Goal: Information Seeking & Learning: Check status

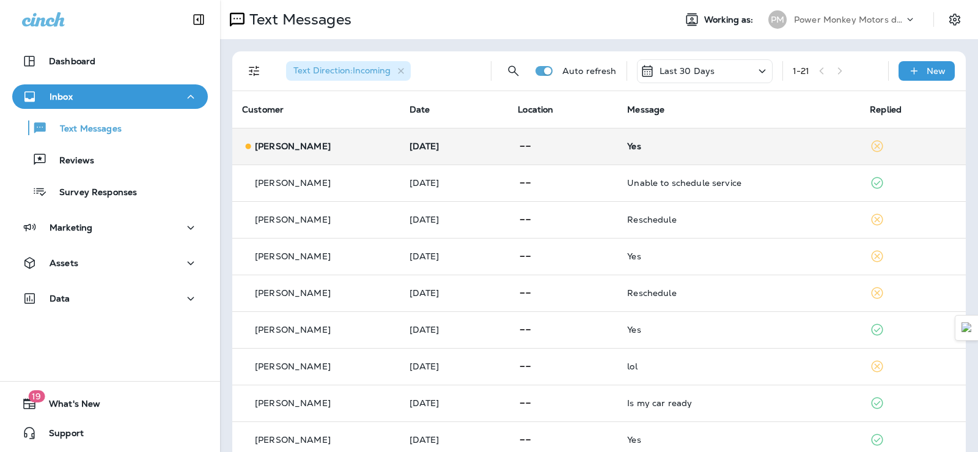
click at [323, 144] on div "[PERSON_NAME]" at bounding box center [316, 146] width 148 height 13
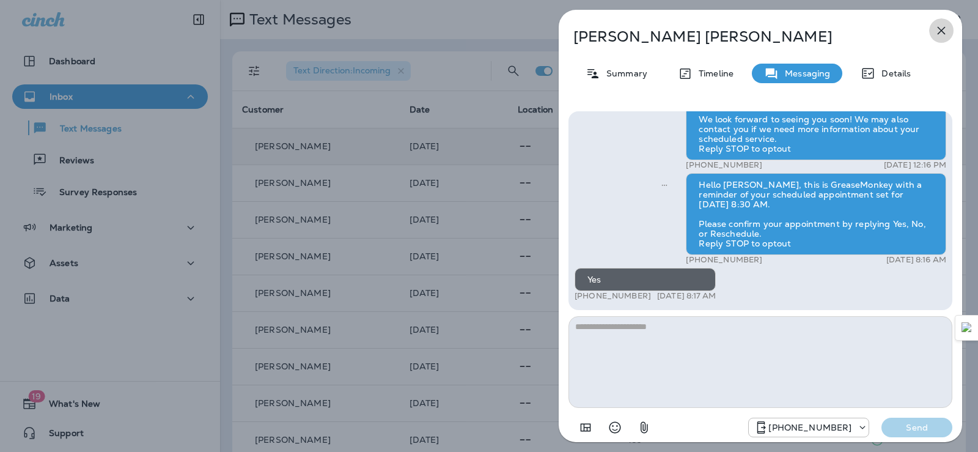
click at [937, 28] on icon "button" at bounding box center [941, 30] width 15 height 15
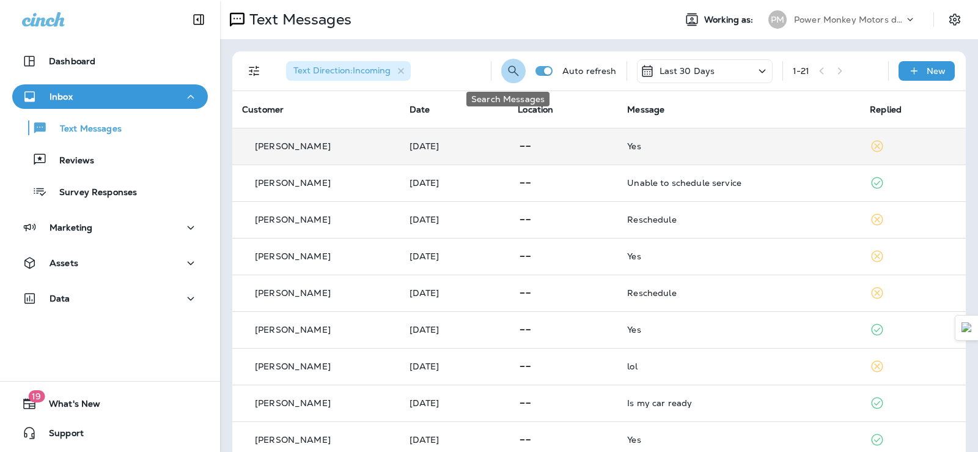
click at [506, 71] on icon "Search Messages" at bounding box center [513, 71] width 15 height 15
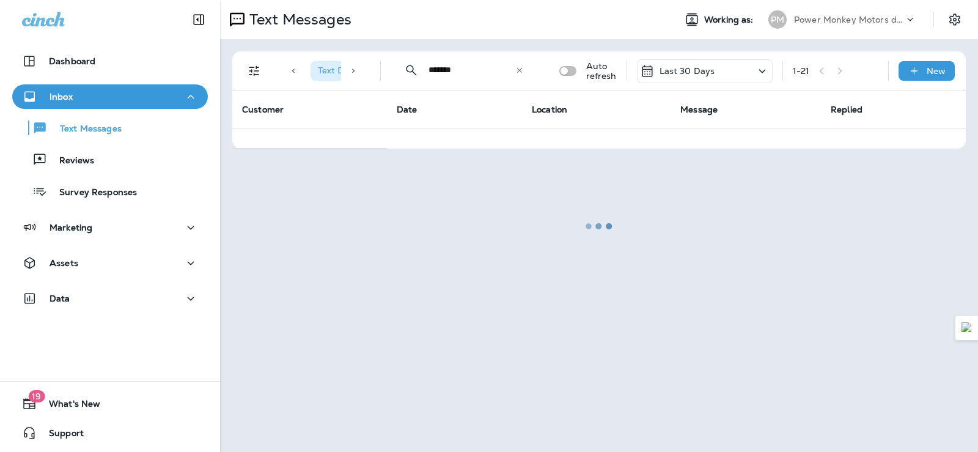
type input "*******"
click at [518, 70] on div at bounding box center [599, 225] width 756 height 449
click at [522, 68] on div at bounding box center [599, 225] width 756 height 449
click at [527, 65] on div at bounding box center [599, 225] width 756 height 449
click at [523, 66] on div at bounding box center [599, 225] width 756 height 449
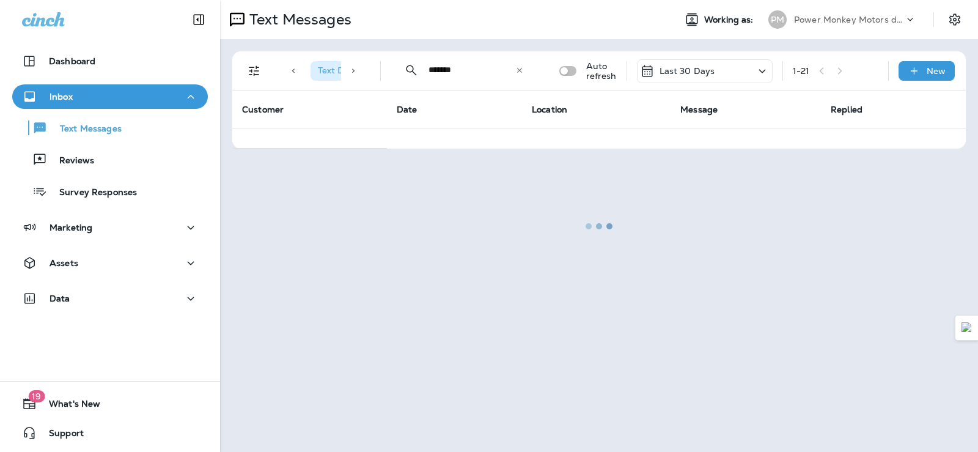
click at [523, 66] on div at bounding box center [599, 225] width 756 height 449
click at [569, 68] on div at bounding box center [599, 225] width 756 height 449
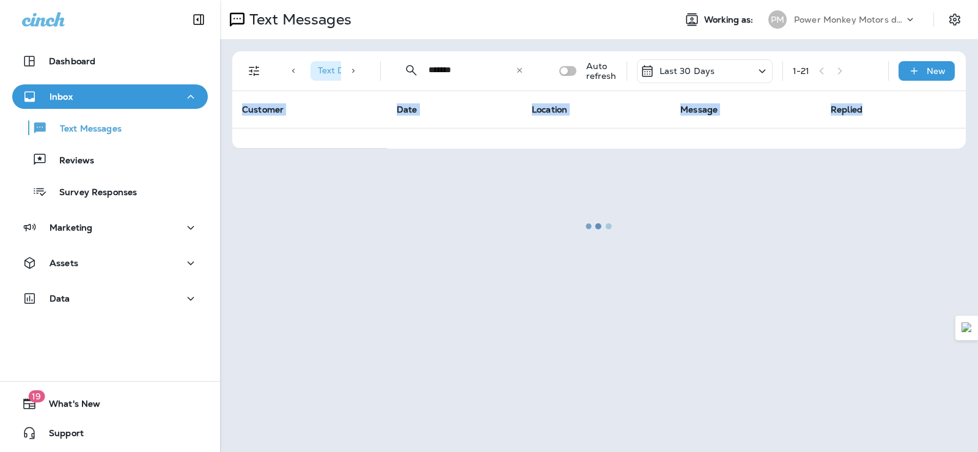
click at [569, 68] on div at bounding box center [599, 225] width 756 height 449
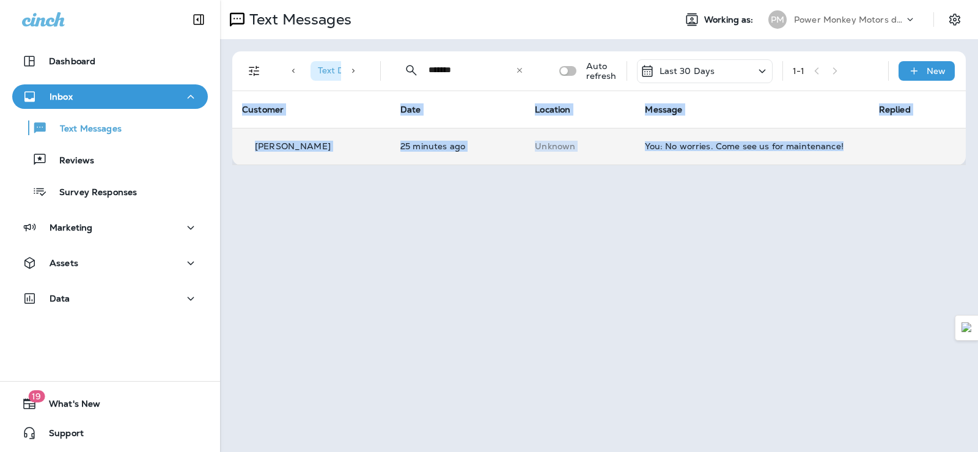
click at [374, 147] on td "[PERSON_NAME]" at bounding box center [311, 146] width 158 height 37
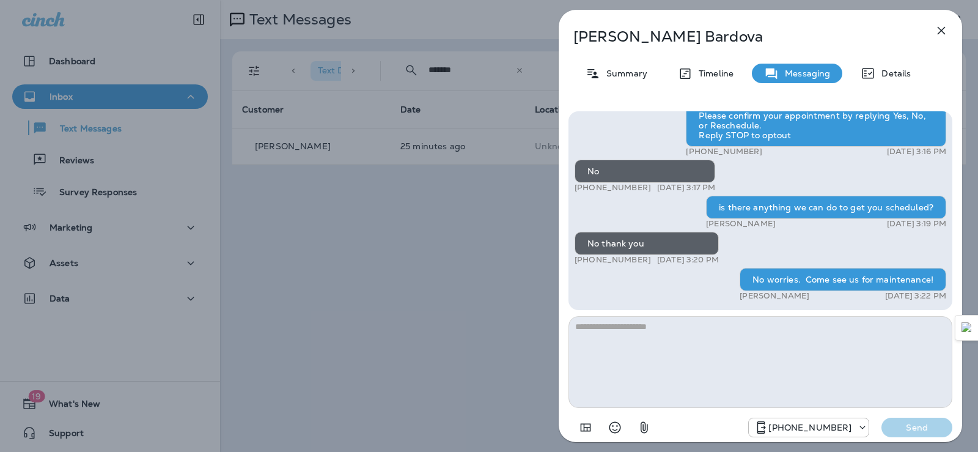
click at [934, 33] on icon "button" at bounding box center [941, 30] width 15 height 15
